Goal: Task Accomplishment & Management: Complete application form

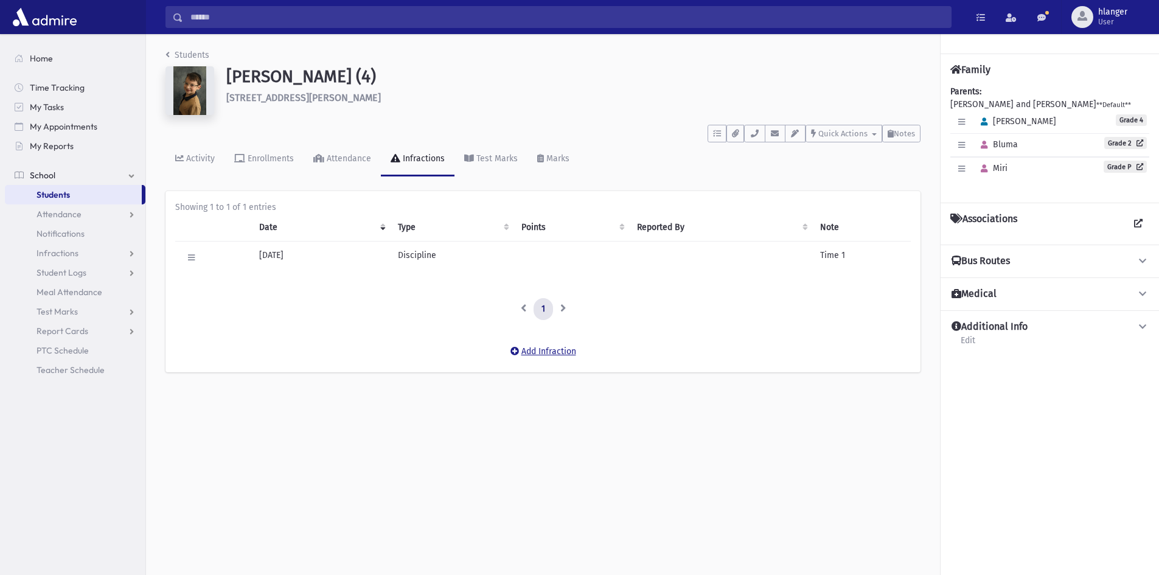
click at [536, 355] on button "Add Infraction" at bounding box center [543, 352] width 82 height 22
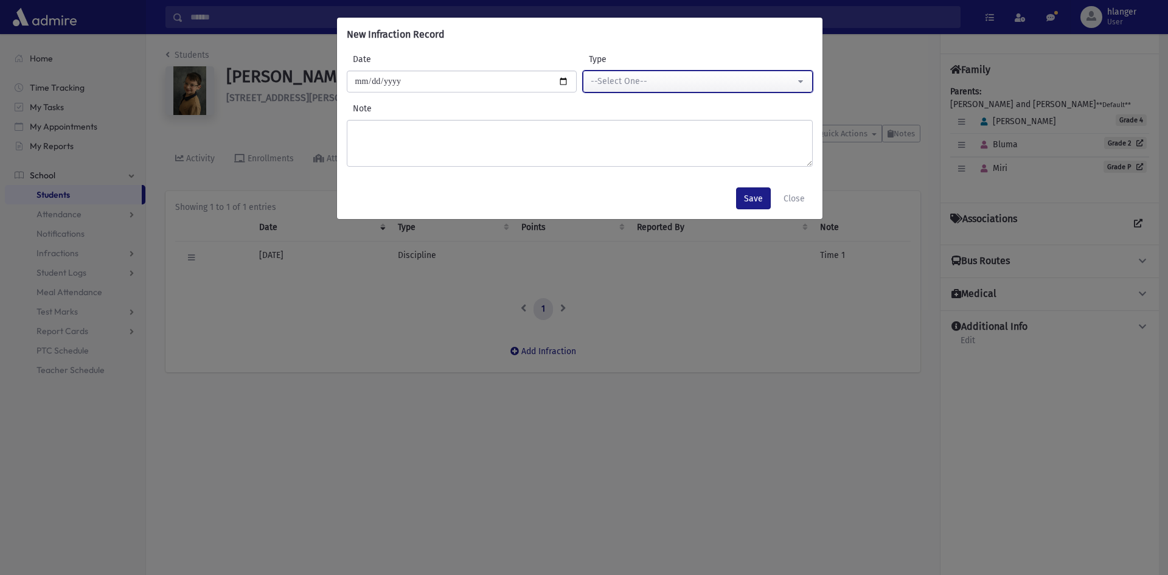
click at [574, 87] on div "--Select One--" at bounding box center [693, 81] width 204 height 13
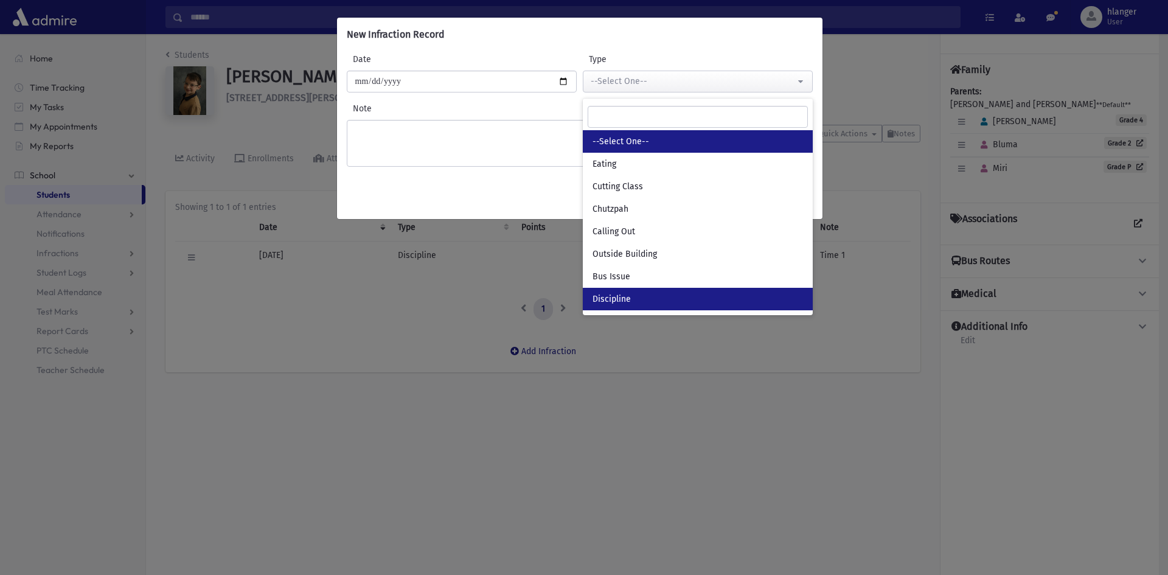
drag, startPoint x: 619, startPoint y: 293, endPoint x: 564, endPoint y: 234, distance: 80.1
click at [574, 292] on link "Discipline" at bounding box center [698, 299] width 230 height 23
select select "*"
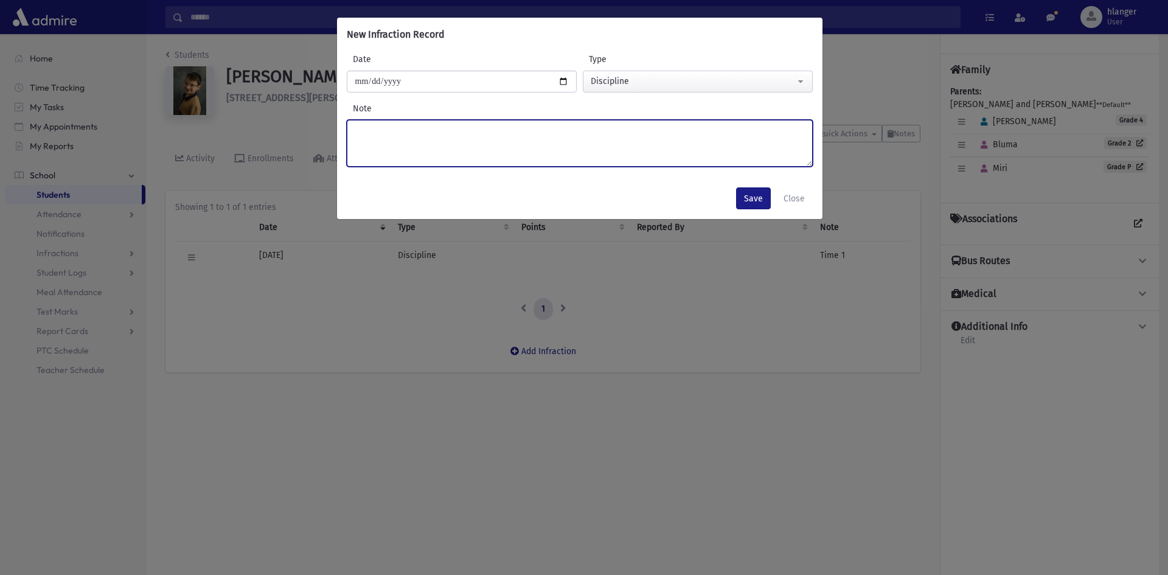
click at [428, 151] on textarea "Note" at bounding box center [580, 143] width 466 height 47
type textarea "******"
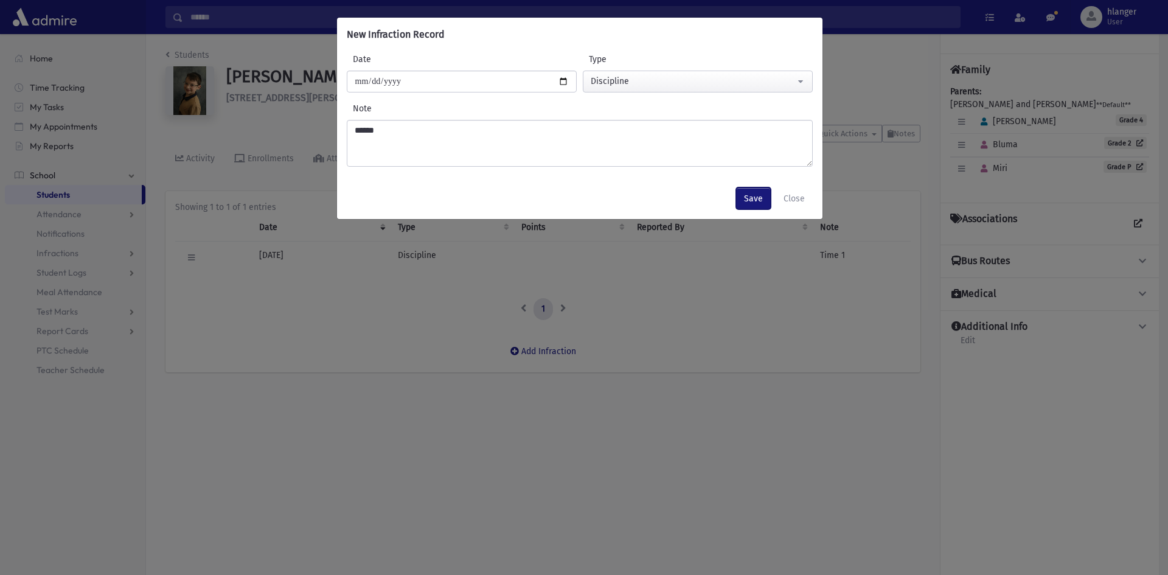
click at [574, 192] on button "Save" at bounding box center [753, 198] width 35 height 22
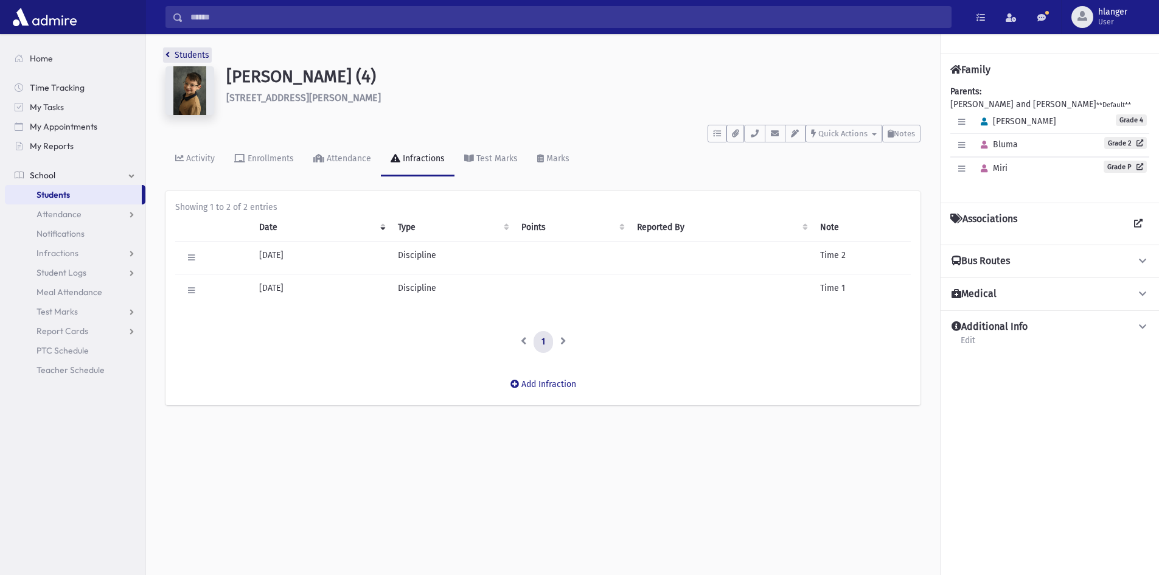
click at [178, 53] on link "Students" at bounding box center [187, 55] width 44 height 10
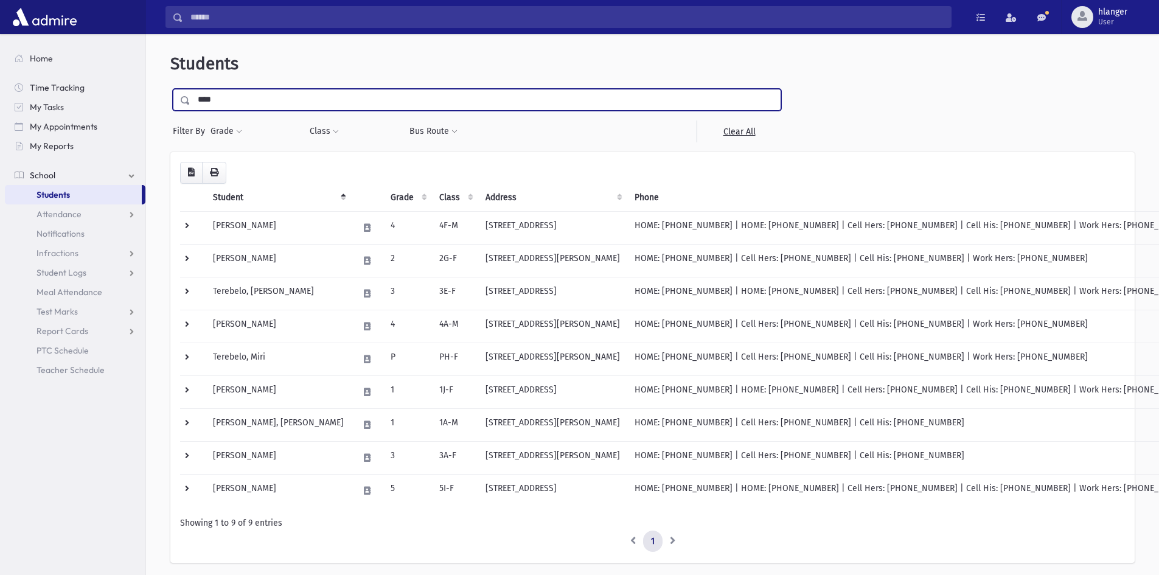
drag, startPoint x: 234, startPoint y: 105, endPoint x: 187, endPoint y: 101, distance: 47.0
click at [187, 101] on div "****" at bounding box center [477, 100] width 608 height 22
type input "******"
click at [170, 89] on input "submit" at bounding box center [187, 97] width 34 height 16
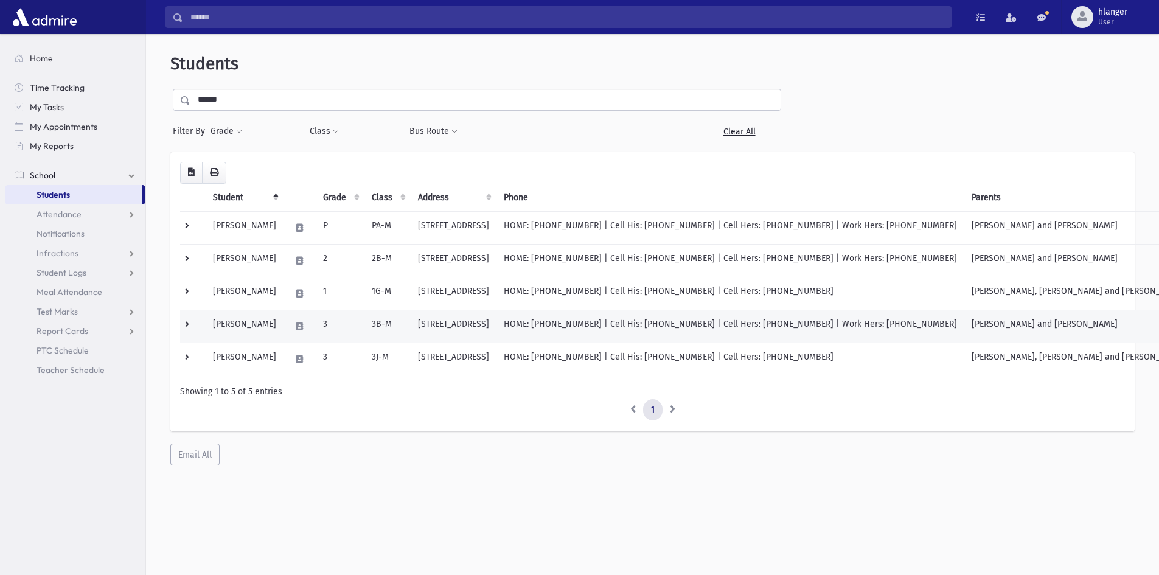
click at [283, 325] on td "[PERSON_NAME]" at bounding box center [245, 326] width 78 height 33
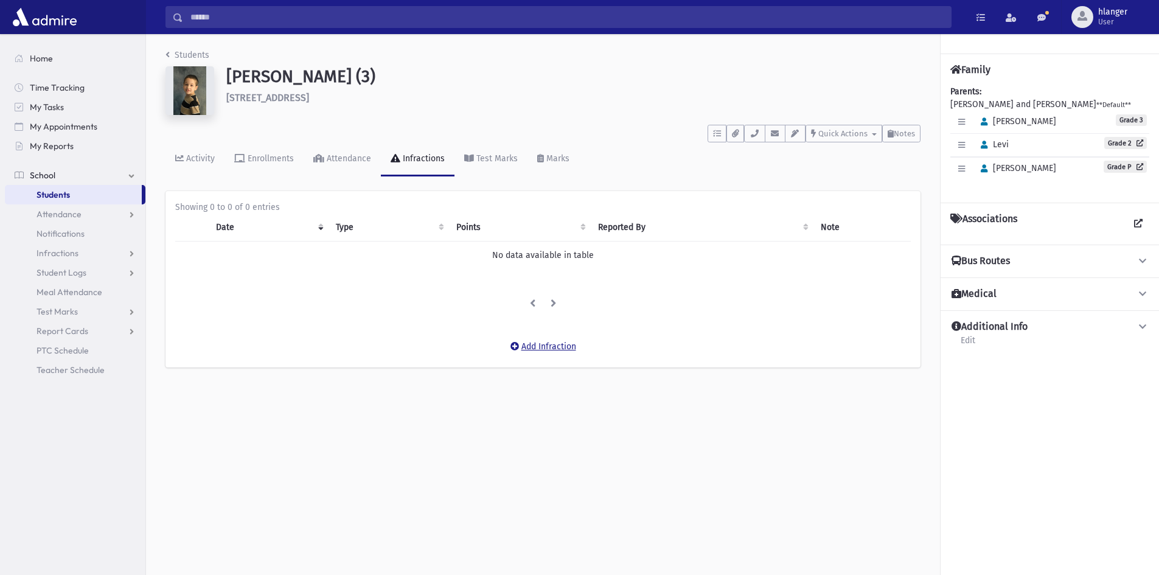
click at [527, 341] on button "Add Infraction" at bounding box center [543, 347] width 82 height 22
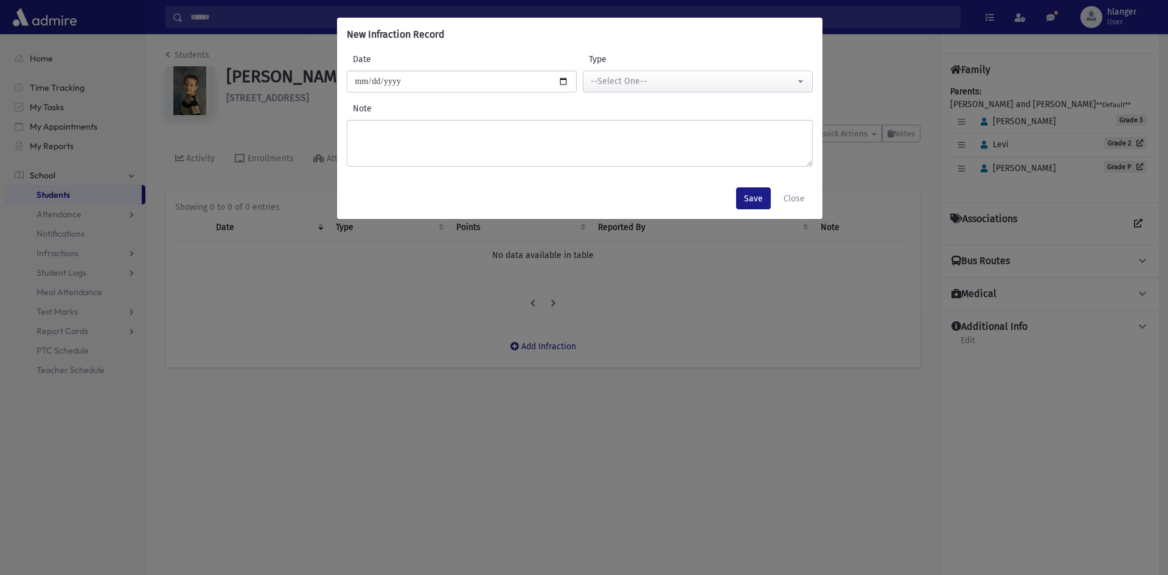
click at [678, 60] on label "Type" at bounding box center [640, 59] width 115 height 13
click at [698, 71] on select "**********" at bounding box center [698, 82] width 1 height 22
click at [698, 83] on div "--Select One--" at bounding box center [693, 81] width 204 height 13
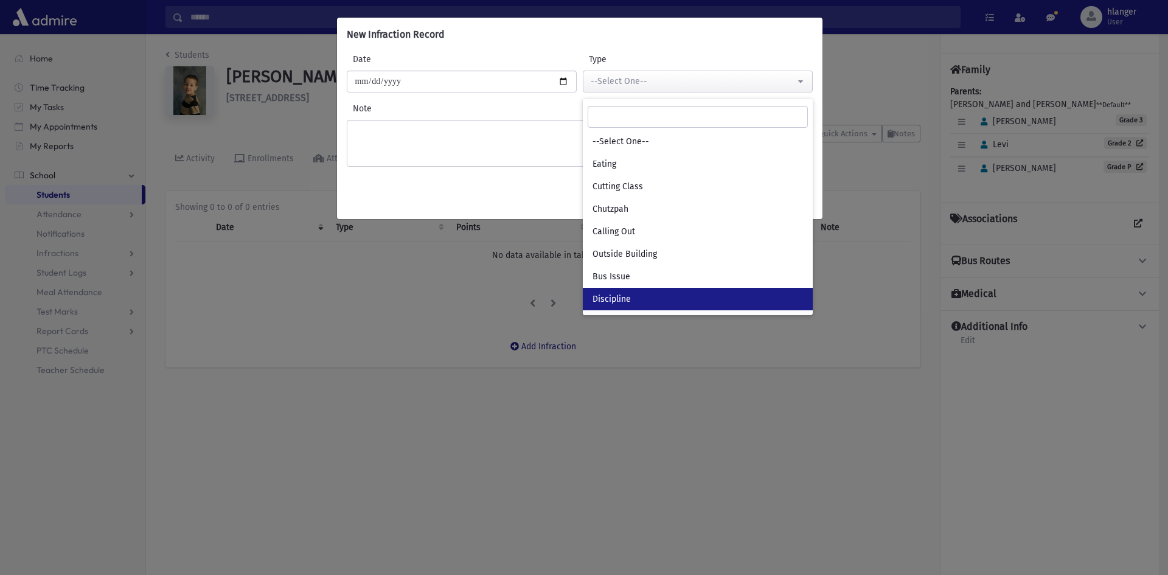
click at [659, 305] on link "Discipline" at bounding box center [698, 299] width 230 height 23
select select "*"
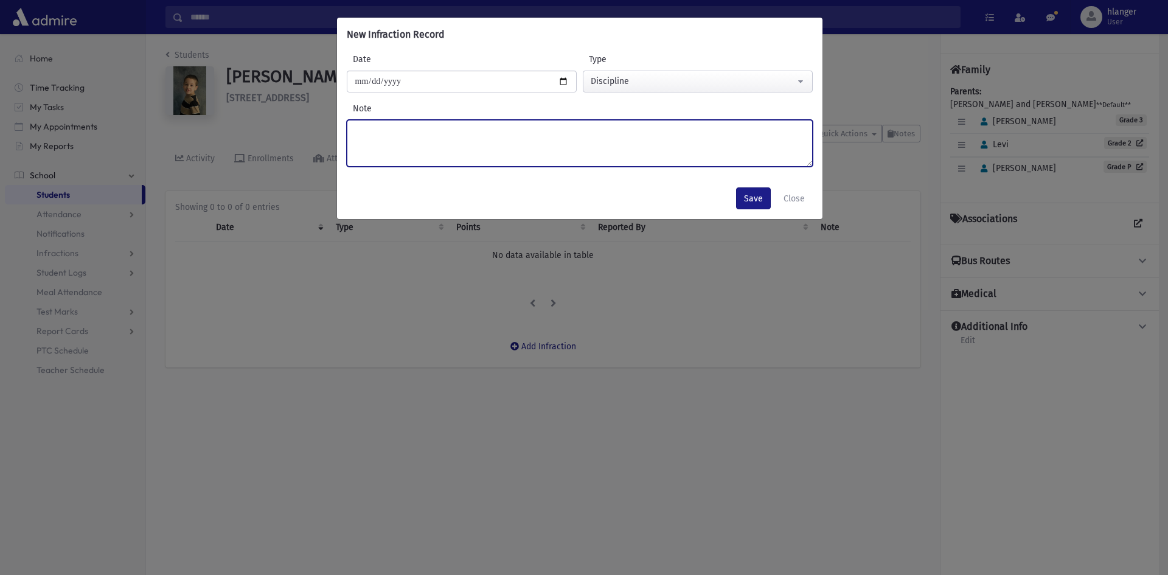
click at [510, 148] on textarea "Note" at bounding box center [580, 143] width 466 height 47
type textarea "******"
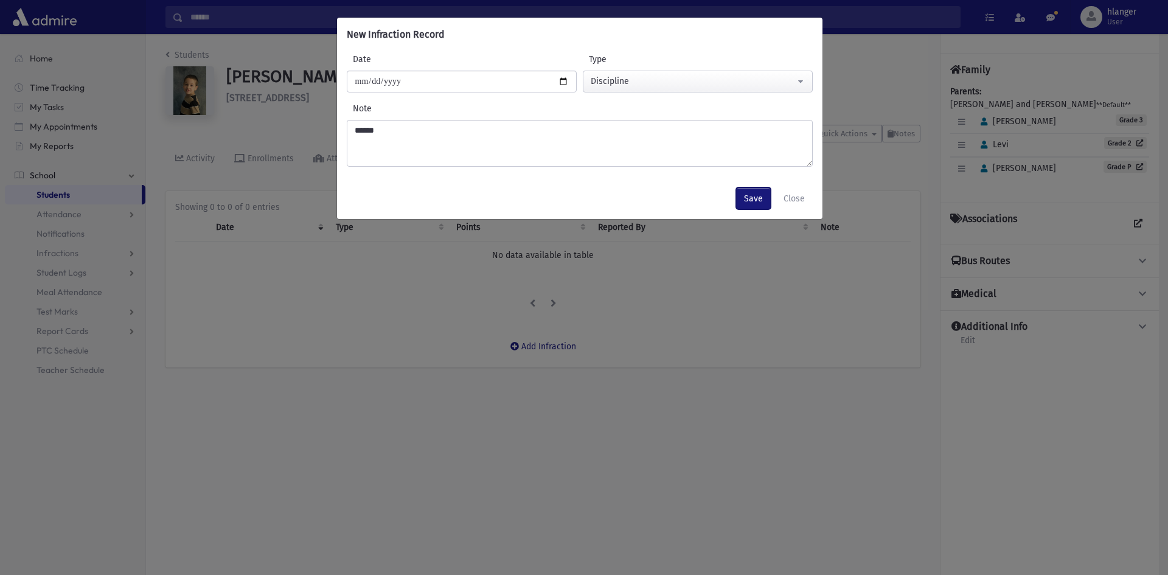
click at [748, 199] on button "Save" at bounding box center [753, 198] width 35 height 22
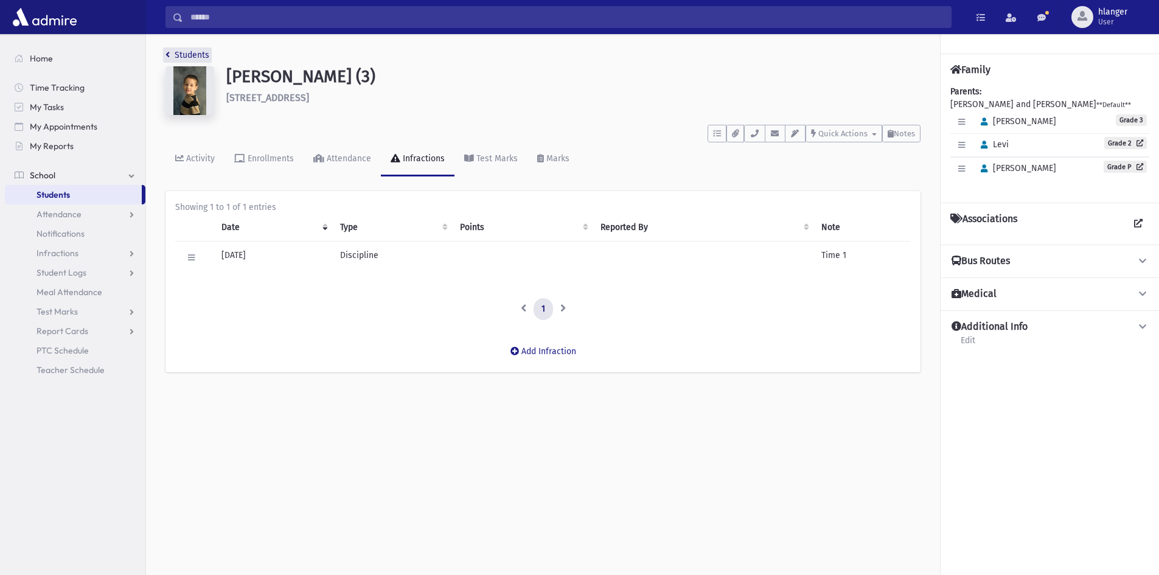
click at [187, 54] on link "Students" at bounding box center [187, 55] width 44 height 10
click at [180, 52] on link "Students" at bounding box center [187, 55] width 44 height 10
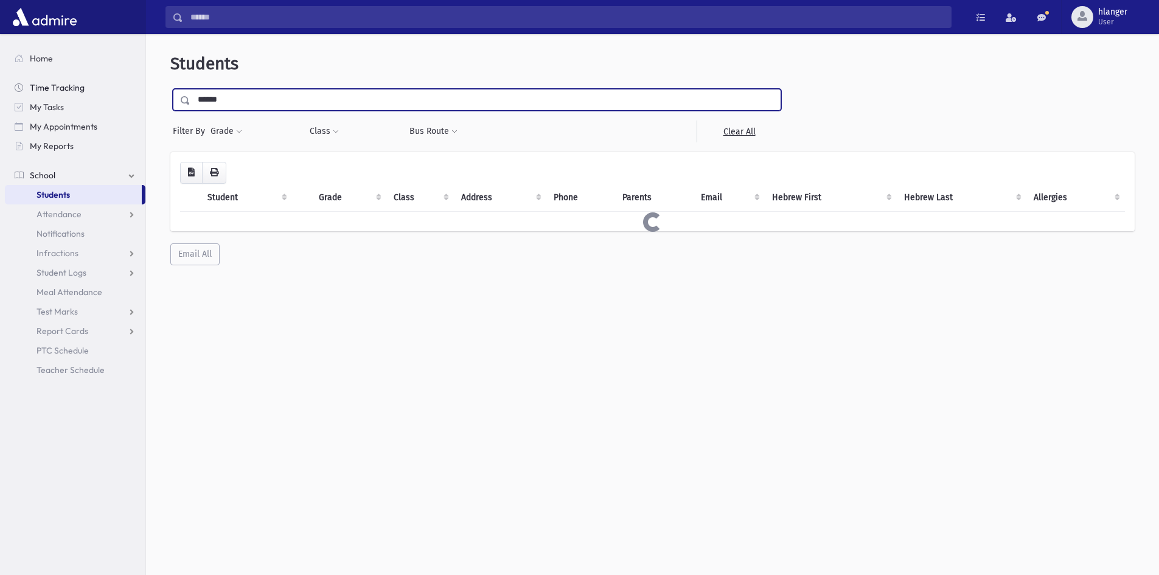
drag, startPoint x: 239, startPoint y: 105, endPoint x: 143, endPoint y: 94, distance: 96.7
click at [143, 94] on div "Search Results Students" at bounding box center [579, 303] width 1159 height 607
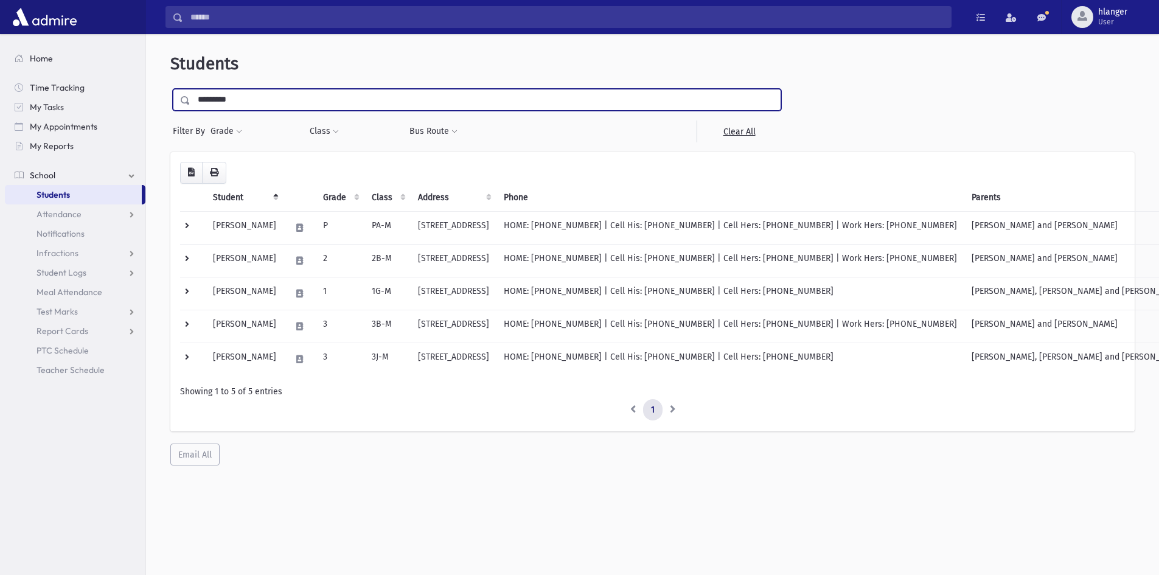
type input "*********"
click at [170, 89] on input "submit" at bounding box center [187, 97] width 34 height 16
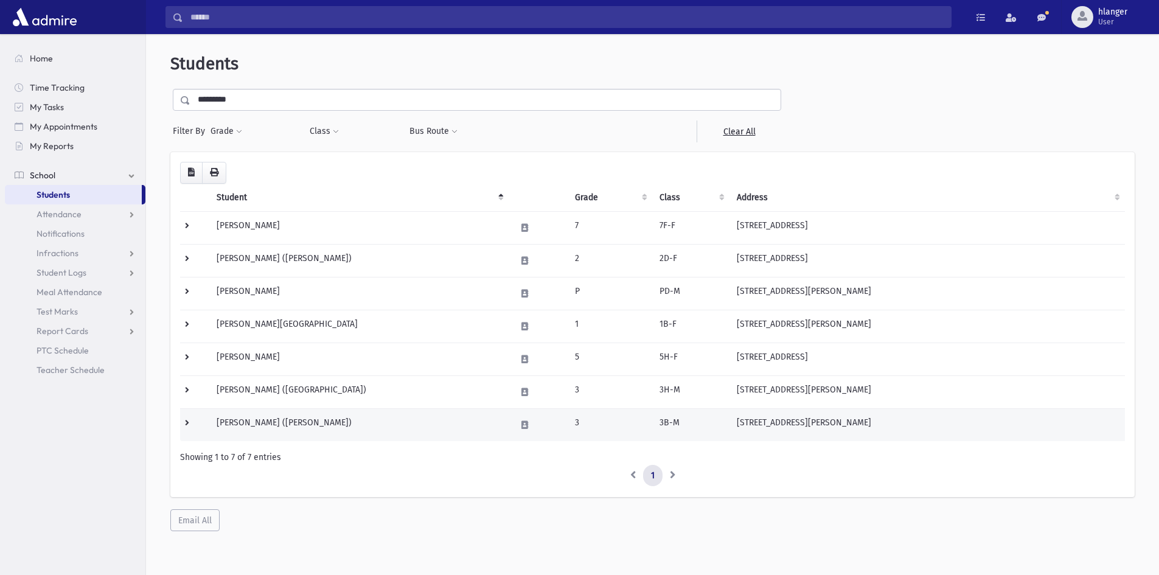
click at [401, 424] on td "[PERSON_NAME] ([PERSON_NAME])" at bounding box center [358, 424] width 299 height 33
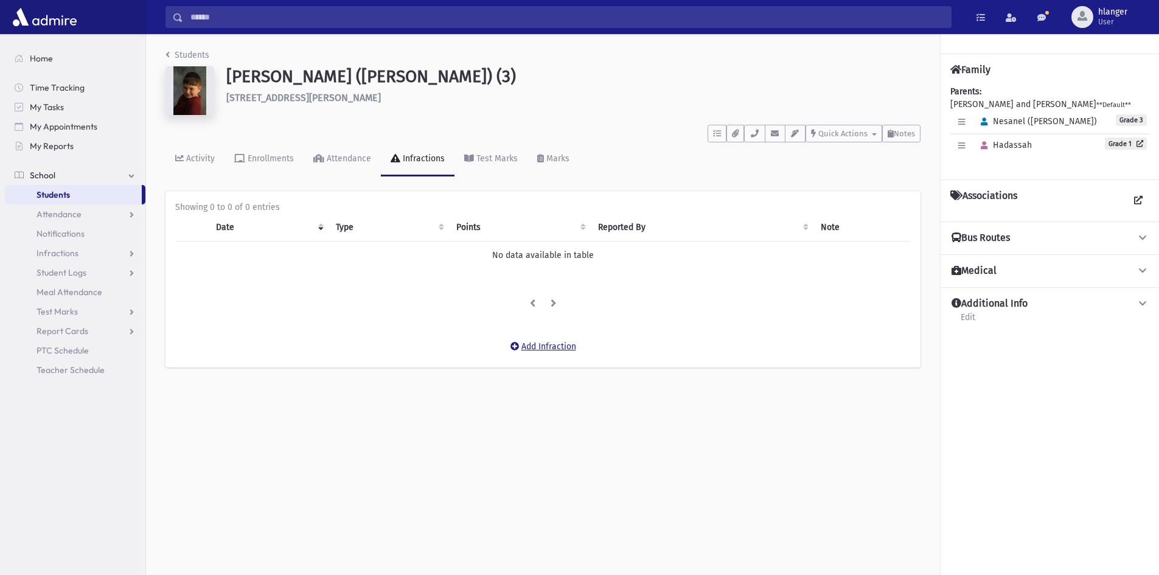
click at [540, 348] on button "Add Infraction" at bounding box center [543, 347] width 82 height 22
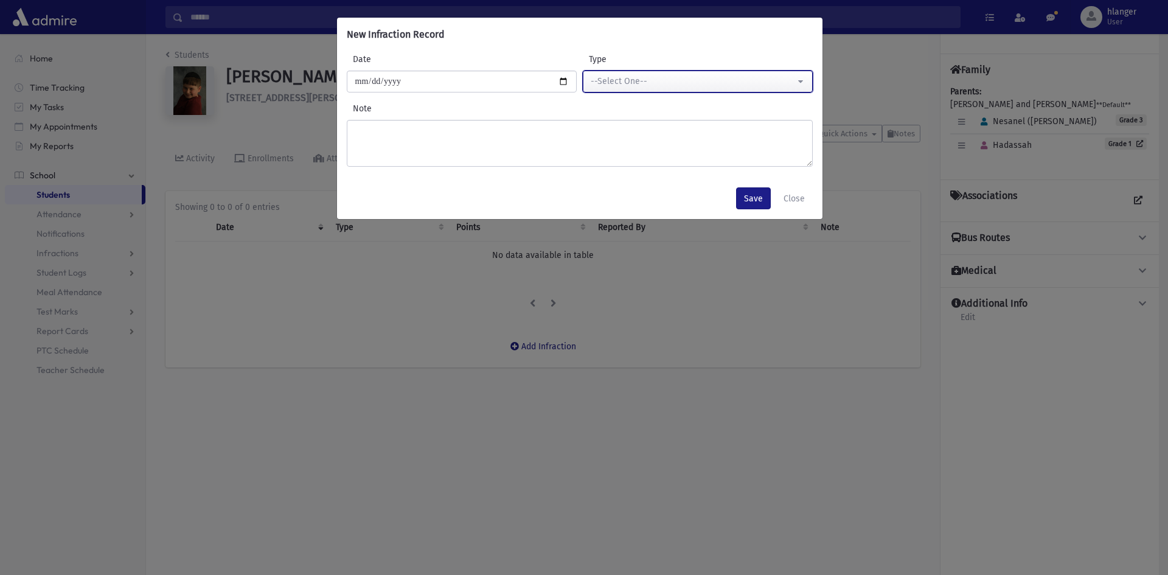
drag, startPoint x: 610, startPoint y: 87, endPoint x: 603, endPoint y: 136, distance: 49.0
click at [608, 89] on button "--Select One--" at bounding box center [698, 82] width 230 height 22
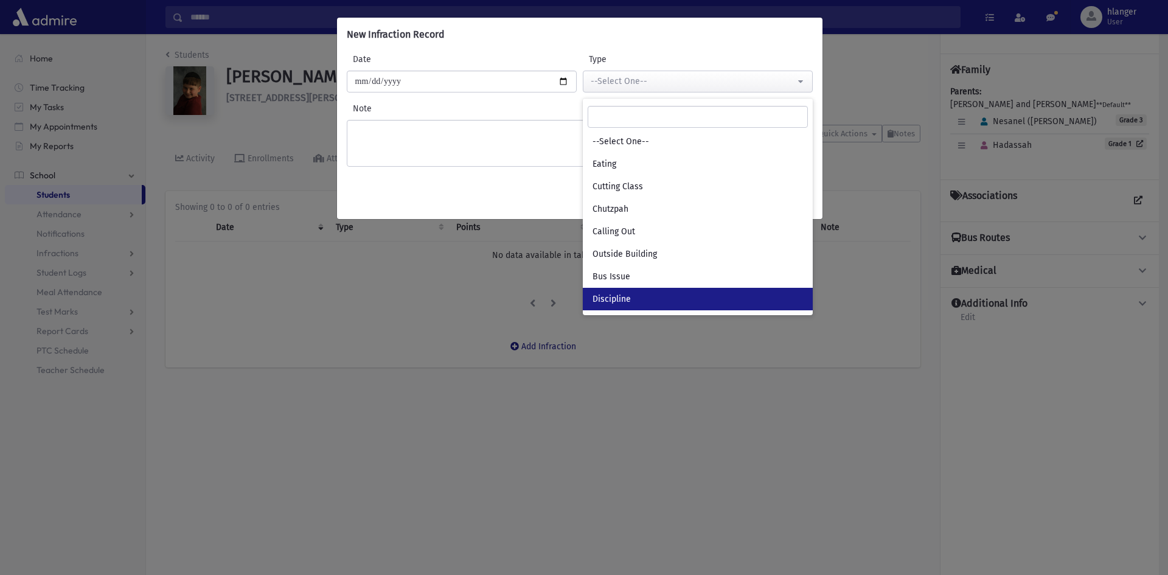
drag, startPoint x: 613, startPoint y: 295, endPoint x: 431, endPoint y: 130, distance: 245.9
click at [613, 292] on link "Discipline" at bounding box center [698, 299] width 230 height 23
select select "*"
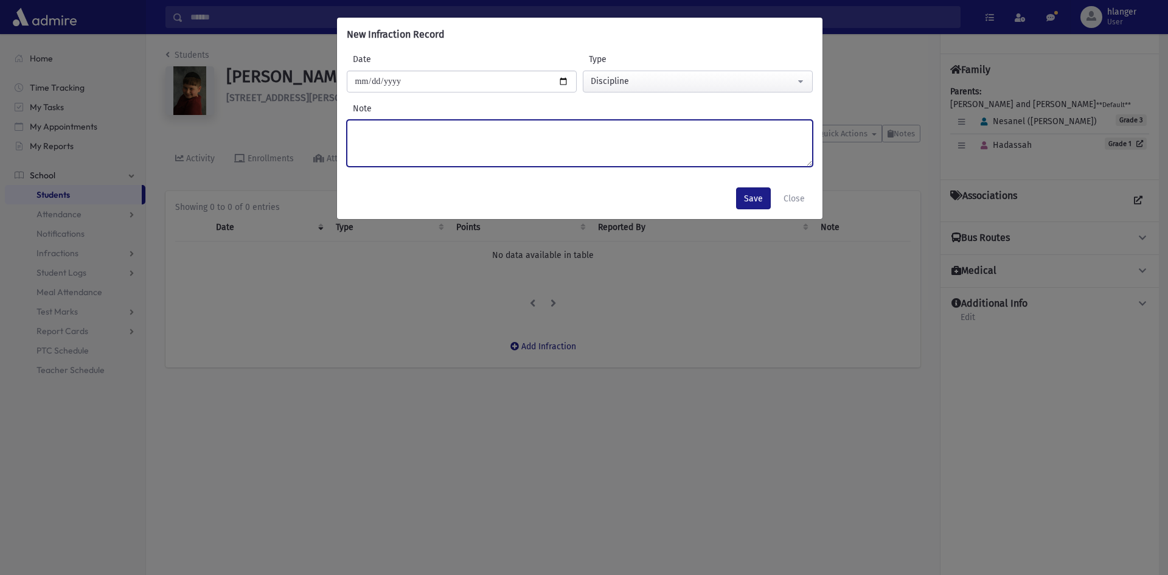
click at [398, 138] on textarea "Note" at bounding box center [580, 143] width 466 height 47
type textarea "******"
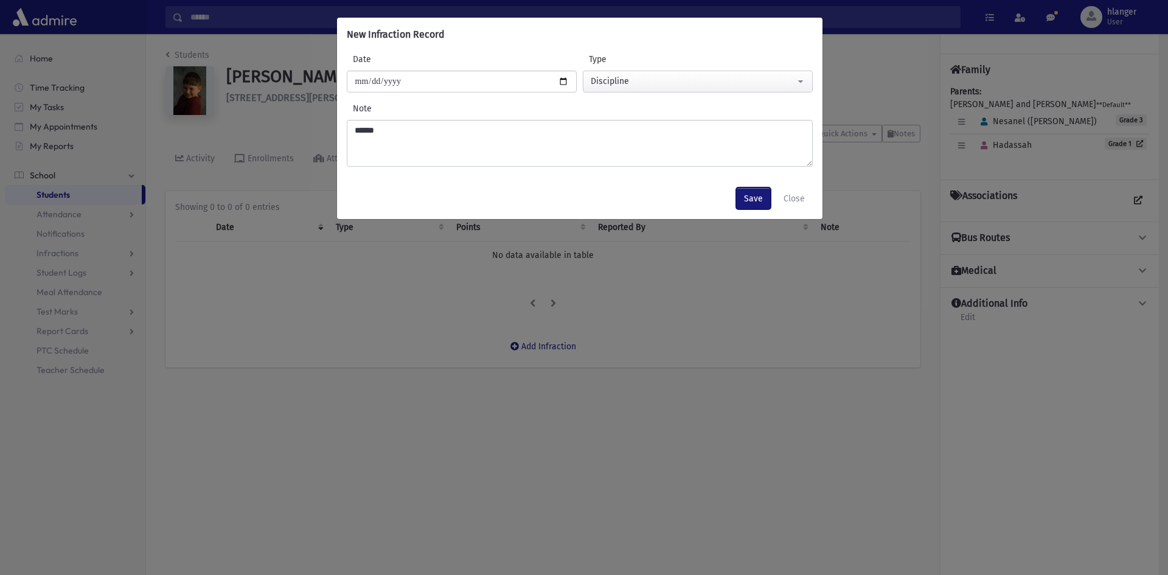
click at [748, 190] on button "Save" at bounding box center [753, 198] width 35 height 22
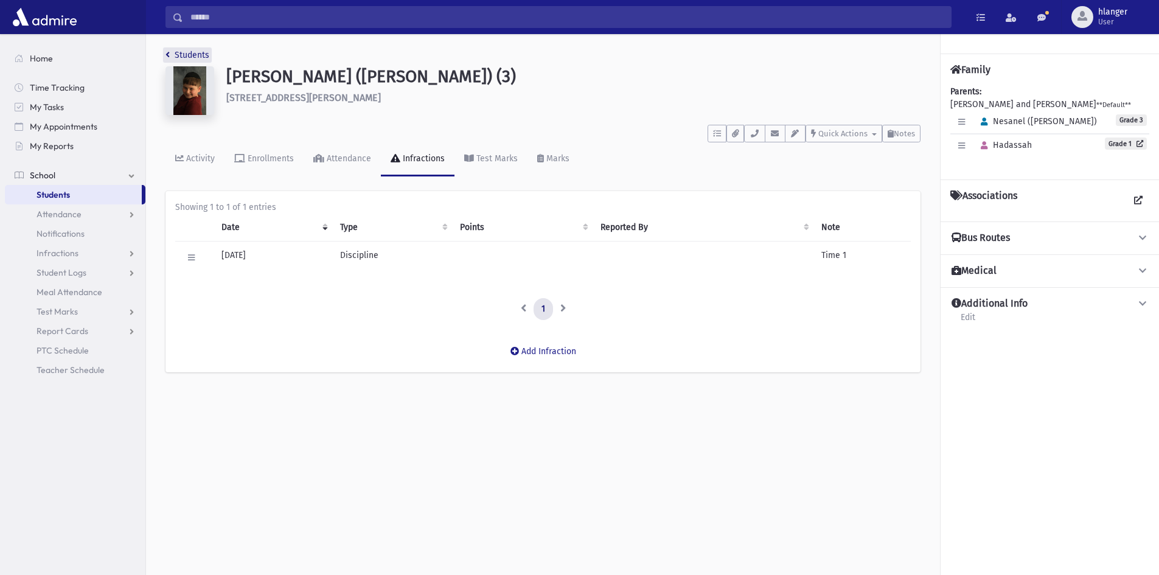
click at [175, 55] on link "Students" at bounding box center [187, 55] width 44 height 10
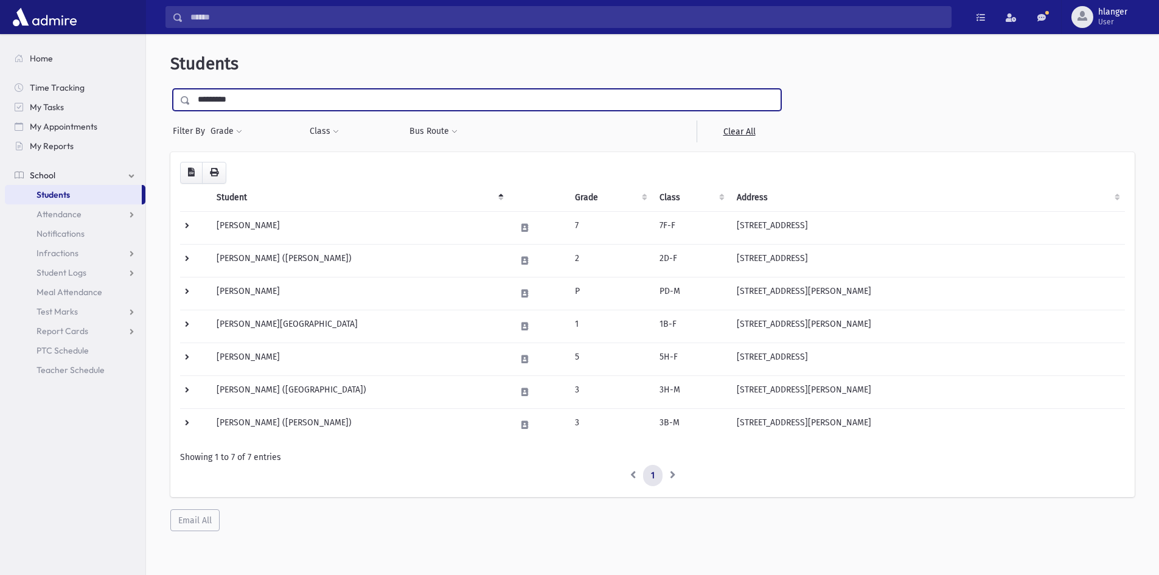
drag, startPoint x: 247, startPoint y: 98, endPoint x: 116, endPoint y: 75, distance: 133.3
click at [116, 85] on div "Search Results Students" at bounding box center [579, 303] width 1159 height 607
type input "*******"
click at [170, 89] on input "submit" at bounding box center [187, 97] width 34 height 16
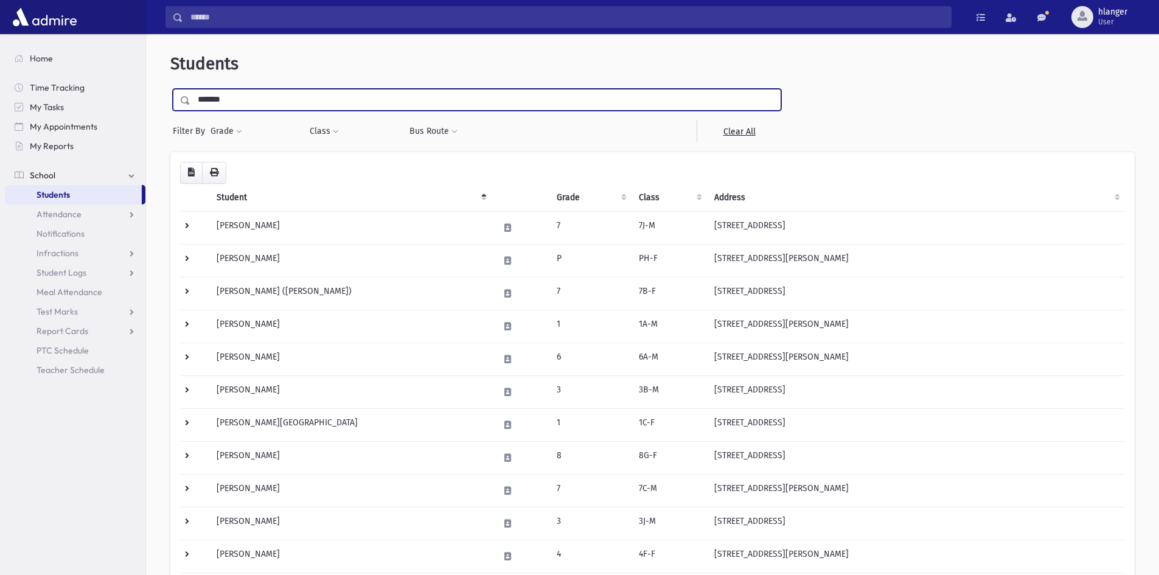
click at [260, 110] on input "*******" at bounding box center [485, 100] width 590 height 22
type input "**********"
click at [170, 89] on input "submit" at bounding box center [187, 97] width 34 height 16
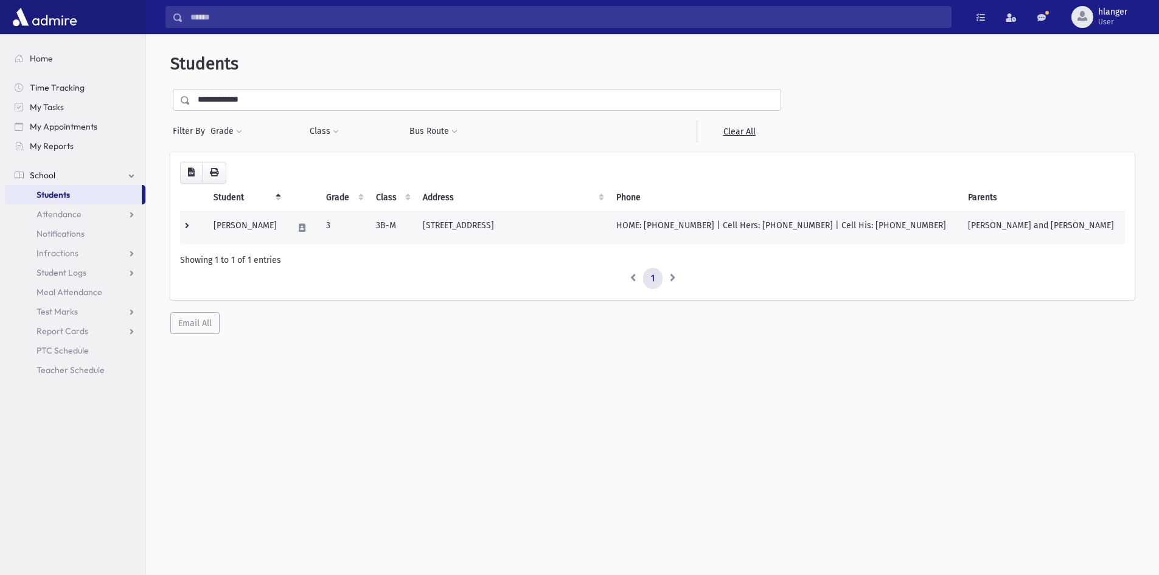
click at [355, 234] on td "3" at bounding box center [344, 227] width 50 height 33
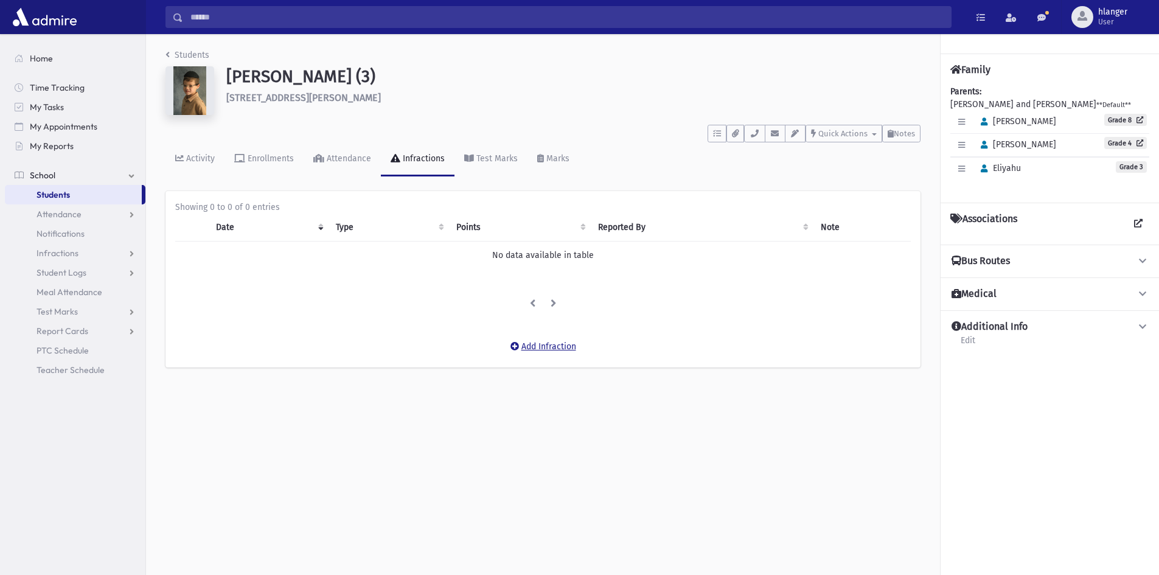
click at [551, 341] on button "Add Infraction" at bounding box center [543, 347] width 82 height 22
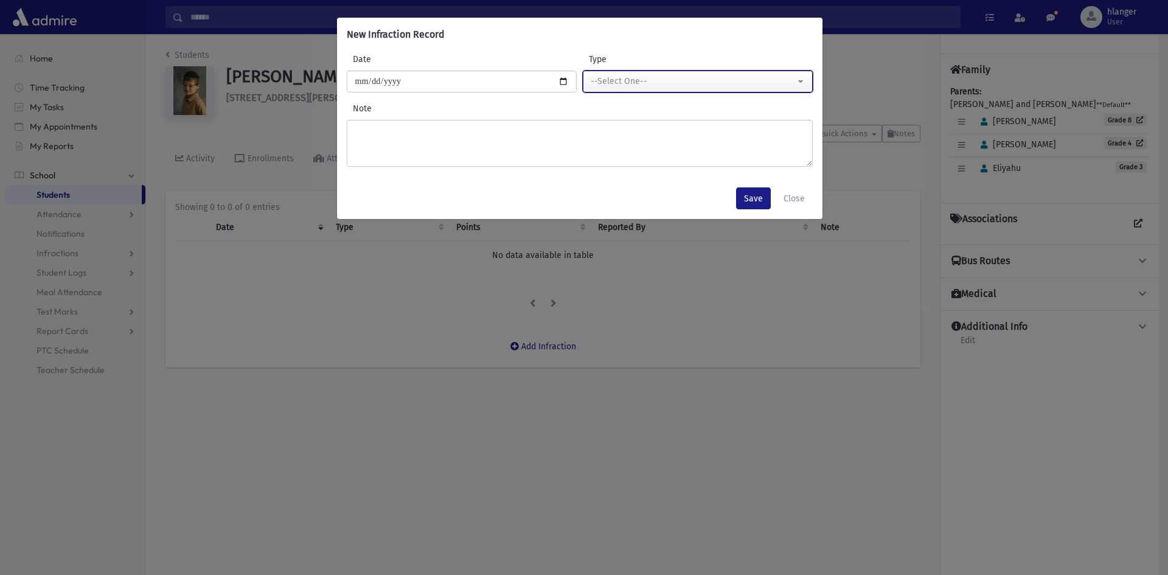
click at [669, 86] on div "--Select One--" at bounding box center [693, 81] width 204 height 13
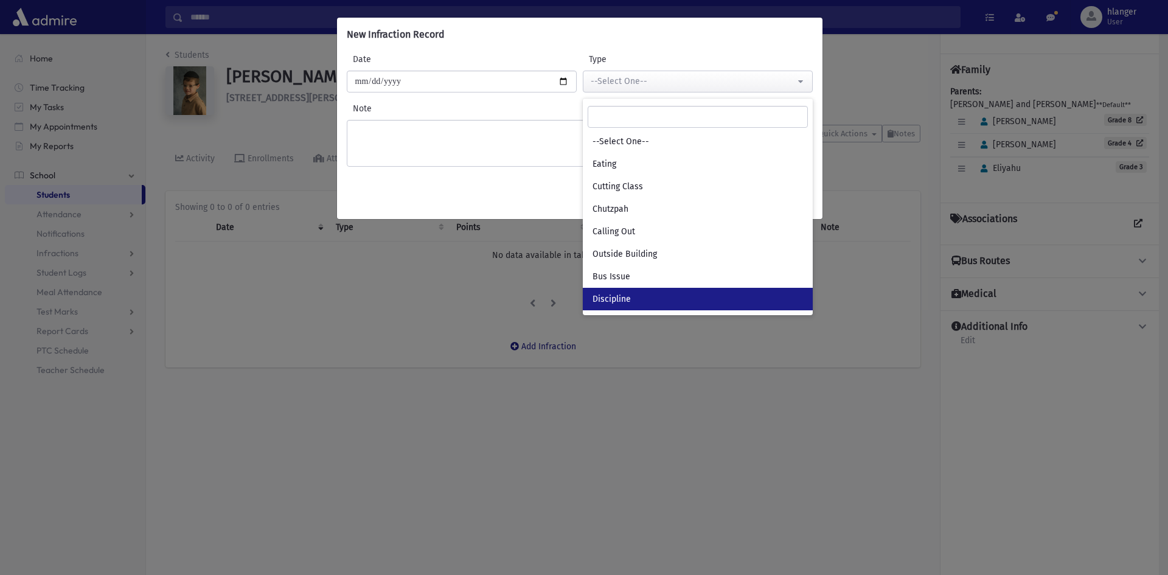
drag, startPoint x: 605, startPoint y: 292, endPoint x: 605, endPoint y: 285, distance: 6.7
click at [605, 287] on ul "--Select One-- Eating Cutting Class Chutzpah Calling Out Outside Building Bus I…" at bounding box center [698, 220] width 230 height 180
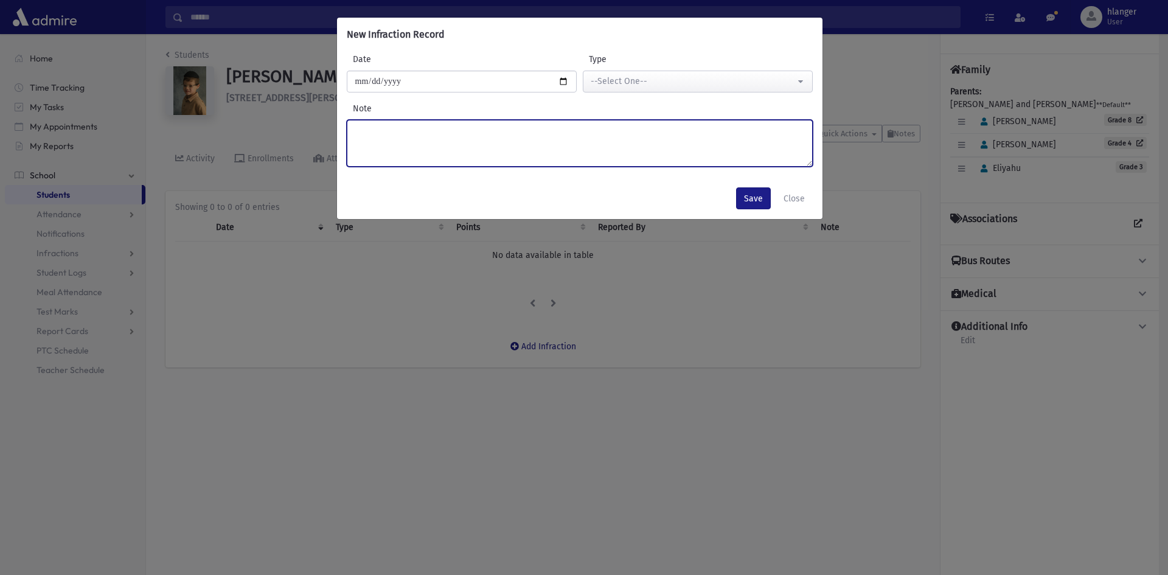
click at [465, 144] on textarea "Note" at bounding box center [580, 143] width 466 height 47
type textarea "******"
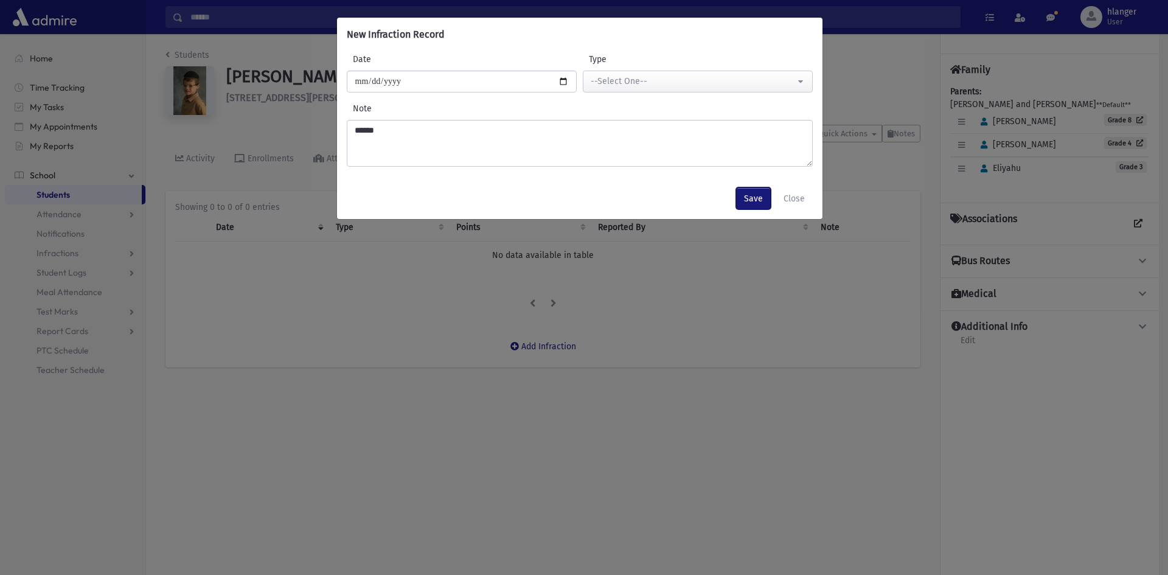
click at [746, 198] on button "Save" at bounding box center [753, 198] width 35 height 22
click at [758, 201] on button "Save" at bounding box center [753, 198] width 35 height 22
click at [708, 83] on div "--Select One--" at bounding box center [693, 81] width 204 height 13
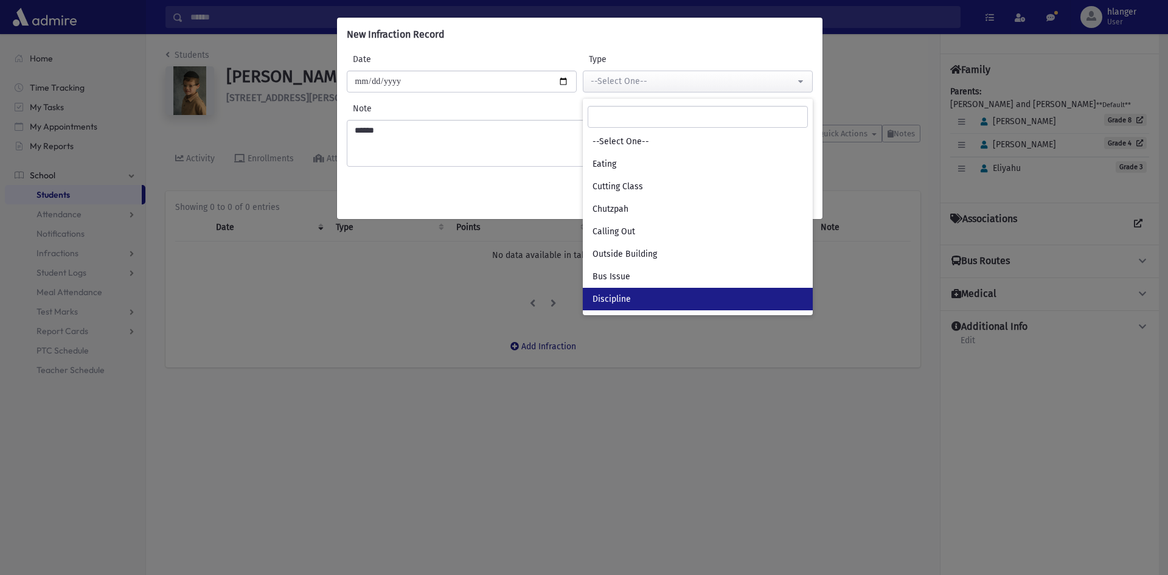
click at [624, 298] on span "Discipline" at bounding box center [611, 299] width 38 height 12
select select "*"
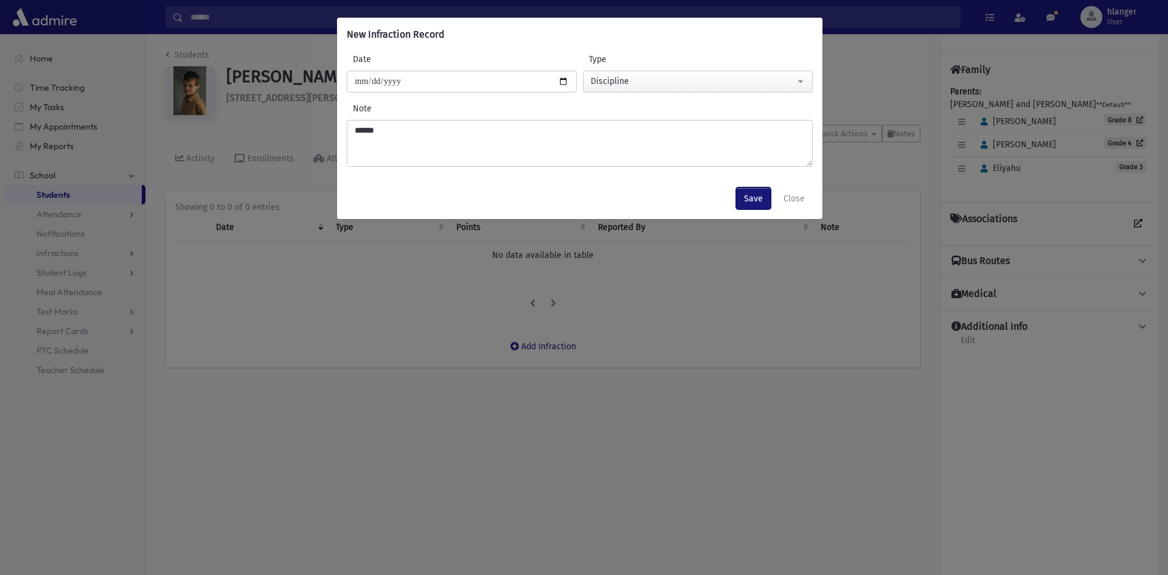
click at [755, 190] on button "Save" at bounding box center [753, 198] width 35 height 22
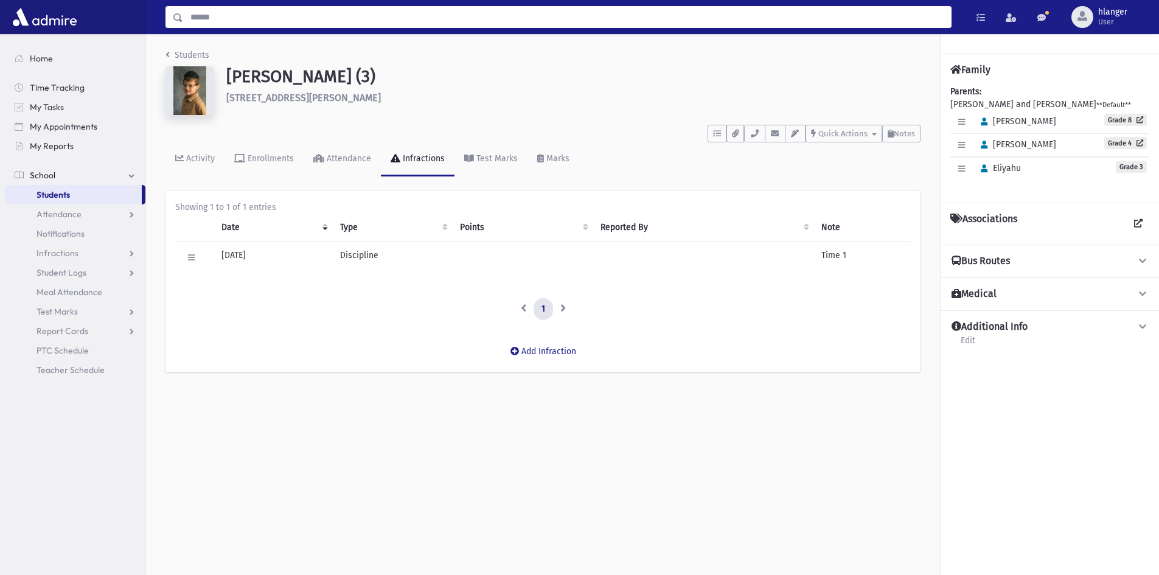
click at [201, 15] on input "Search" at bounding box center [567, 17] width 768 height 22
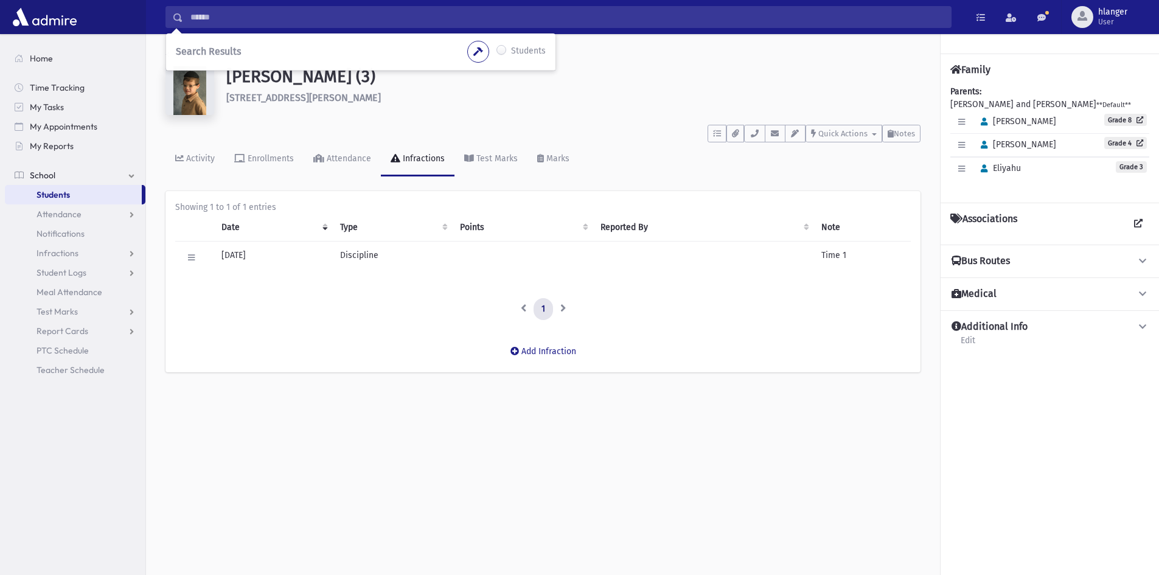
click at [198, 119] on div "Fishman, Eliyahu (3) 204 Powderhorn Dr Lakewood" at bounding box center [542, 93] width 767 height 54
click at [200, 21] on input "Search" at bounding box center [567, 17] width 768 height 22
click at [200, 101] on img at bounding box center [189, 90] width 49 height 49
click at [214, 20] on input "Search" at bounding box center [567, 17] width 768 height 22
click at [189, 99] on img at bounding box center [189, 90] width 49 height 49
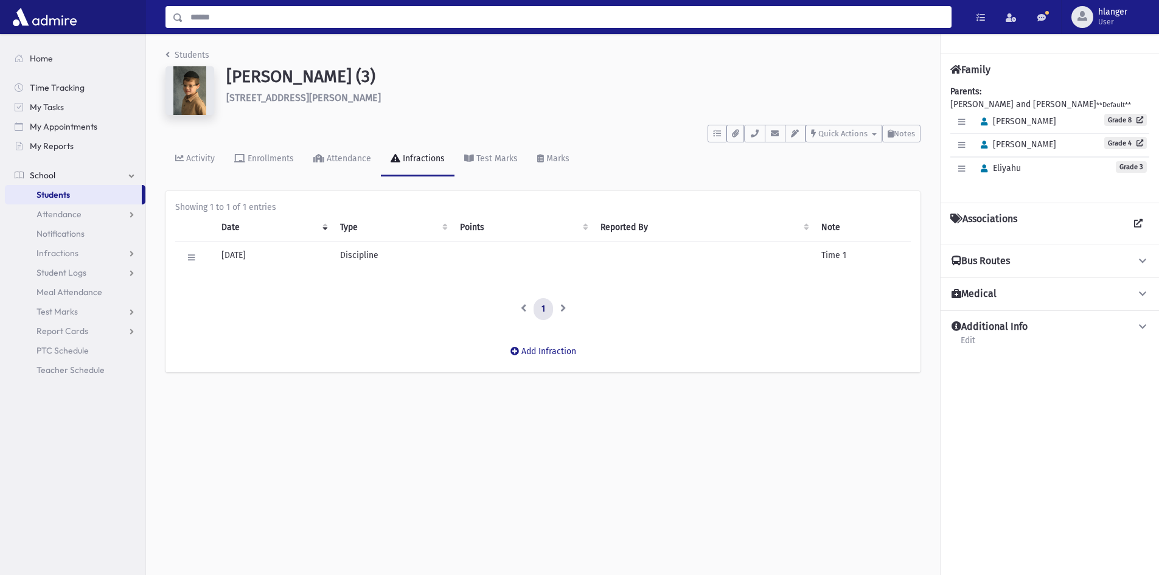
click at [207, 21] on input "Search" at bounding box center [567, 17] width 768 height 22
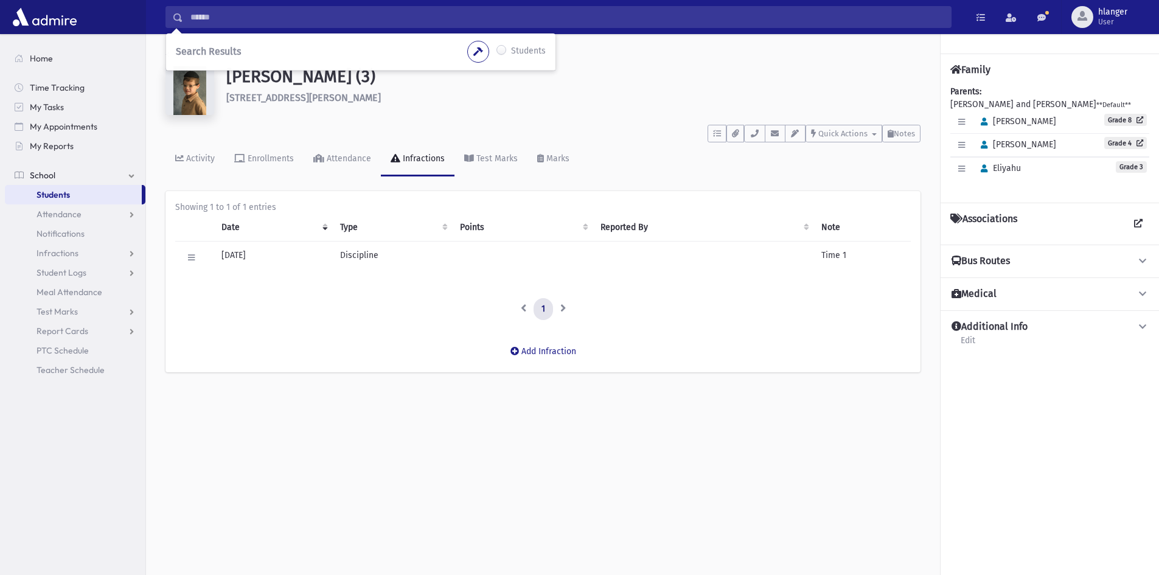
click at [192, 85] on img at bounding box center [189, 90] width 49 height 49
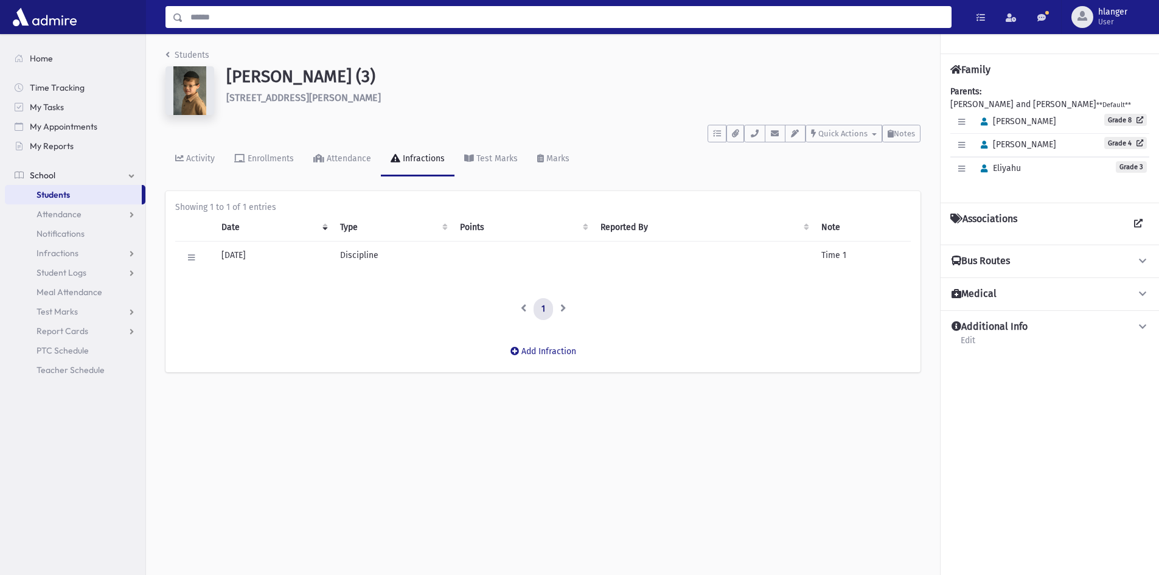
click at [216, 24] on input "Search" at bounding box center [567, 17] width 768 height 22
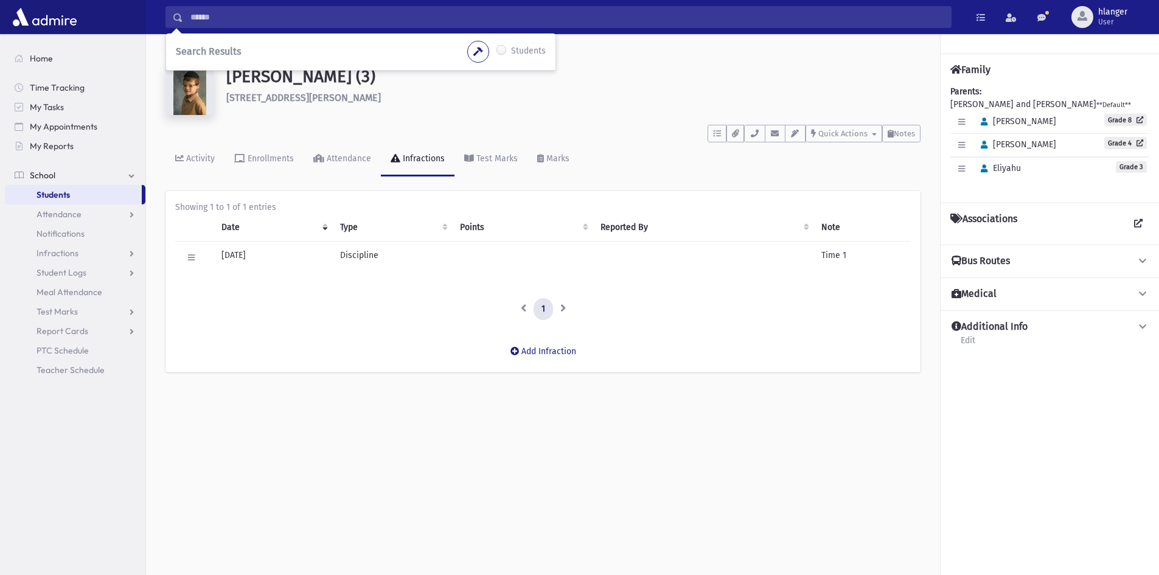
click at [200, 86] on img at bounding box center [189, 90] width 49 height 49
drag, startPoint x: 228, startPoint y: 76, endPoint x: 248, endPoint y: 76, distance: 20.7
click at [248, 76] on h1 "Fishman, Eliyahu (3)" at bounding box center [573, 76] width 694 height 21
click at [209, 123] on div "To Do's No open tasks Show List Documents No documents Show List Select an Emai…" at bounding box center [542, 131] width 755 height 23
click at [184, 44] on div "Students Fishman, Eliyahu (3) 204 Powderhorn Dr Lakewood **** To Do's No open t…" at bounding box center [543, 216] width 794 height 365
